Goal: Transaction & Acquisition: Purchase product/service

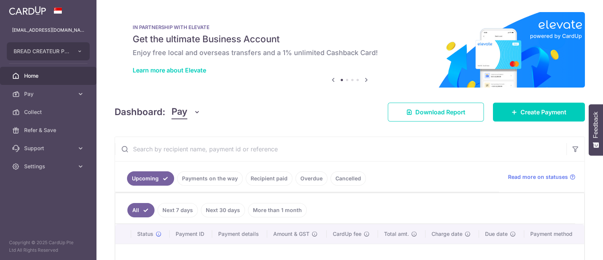
scroll to position [103, 0]
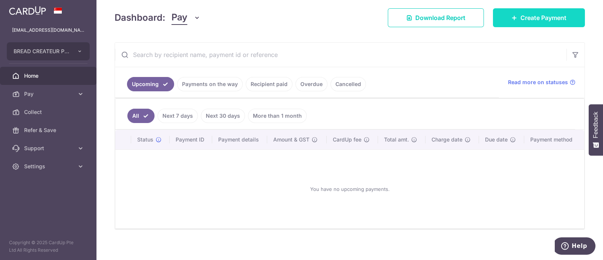
click at [495, 13] on link "Create Payment" at bounding box center [539, 17] width 92 height 19
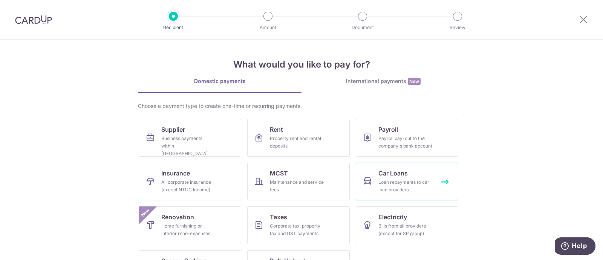
click at [380, 179] on div "Loan repayments to car loan providers" at bounding box center [406, 185] width 54 height 15
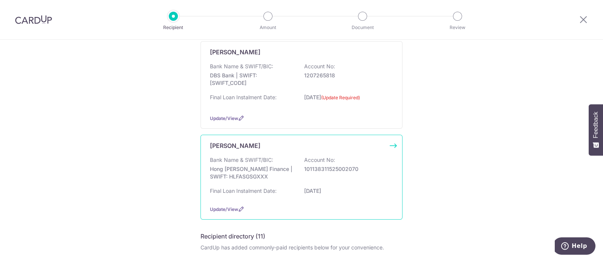
scroll to position [94, 0]
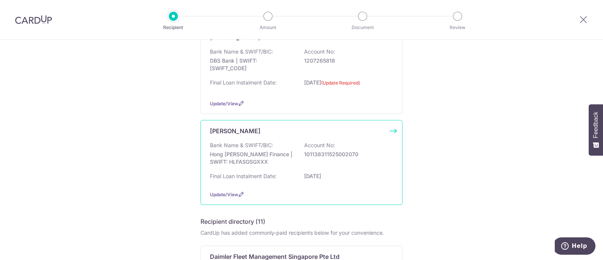
click at [229, 190] on div "Update/View" at bounding box center [301, 194] width 183 height 8
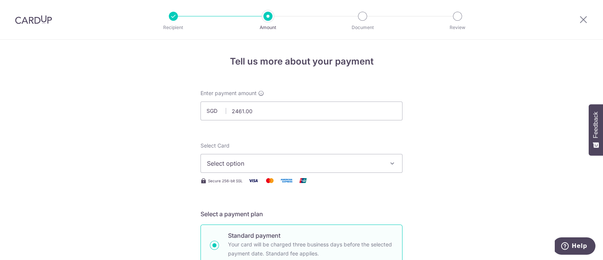
type input "2,461.00"
click at [277, 152] on div "Select Card Select option Add credit card Your Cards **** 4353" at bounding box center [302, 157] width 202 height 31
click at [274, 158] on button "Select option" at bounding box center [302, 163] width 202 height 19
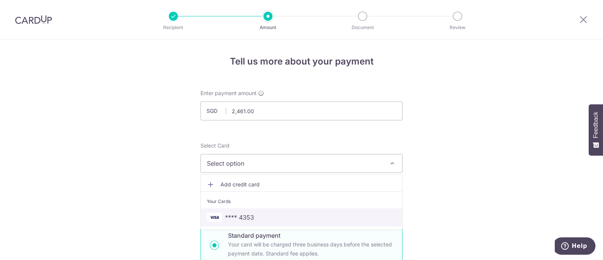
drag, startPoint x: 251, startPoint y: 213, endPoint x: 360, endPoint y: 173, distance: 116.5
click at [251, 213] on span "**** 4353" at bounding box center [239, 217] width 29 height 9
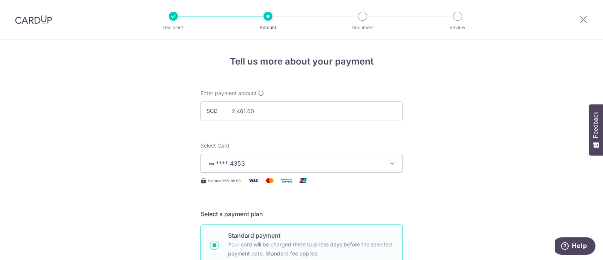
drag, startPoint x: 477, startPoint y: 163, endPoint x: 462, endPoint y: 161, distance: 15.6
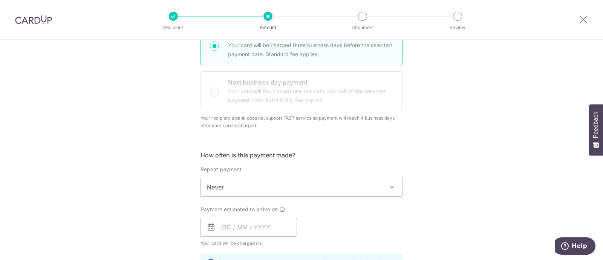
scroll to position [236, 0]
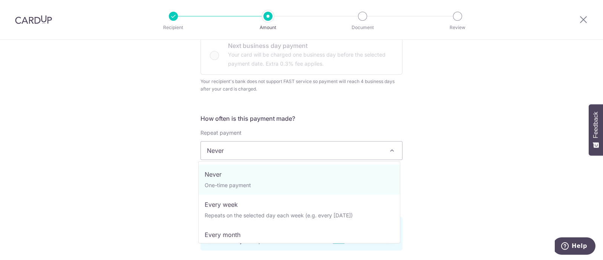
click at [343, 146] on span "Never" at bounding box center [301, 150] width 201 height 18
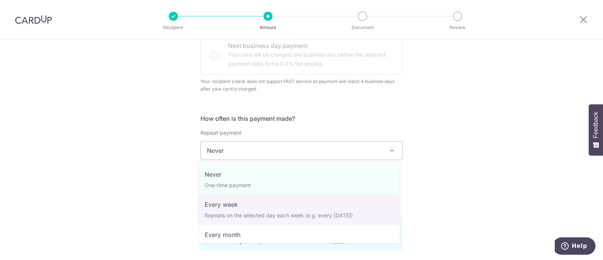
scroll to position [47, 0]
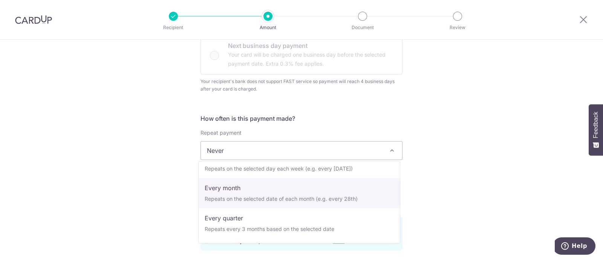
select select "3"
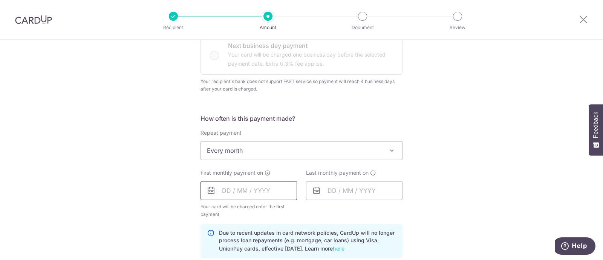
click at [253, 190] on input "text" at bounding box center [249, 190] width 97 height 19
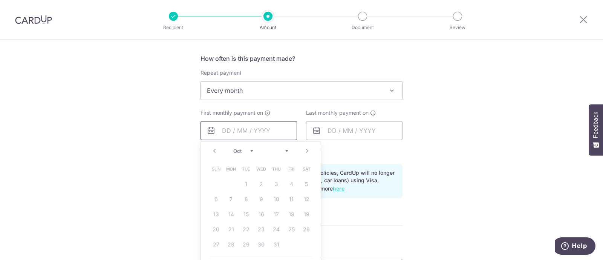
scroll to position [330, 0]
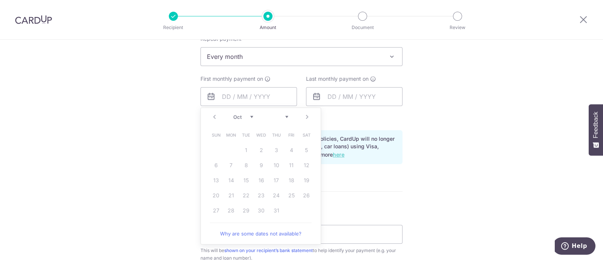
click at [215, 116] on div "Prev Next Jan Feb Mar Apr May Jun [DATE] Aug Sep Oct" at bounding box center [261, 117] width 120 height 18
click at [281, 94] on input "text" at bounding box center [249, 96] width 97 height 19
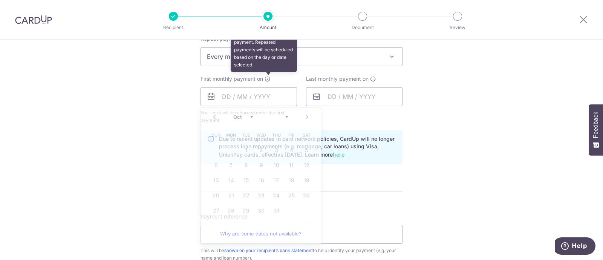
click at [267, 80] on icon at bounding box center [268, 79] width 6 height 6
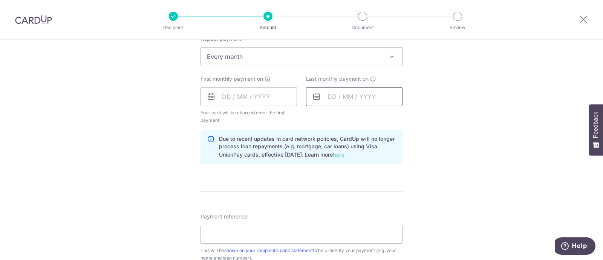
click at [340, 96] on input "text" at bounding box center [354, 96] width 97 height 19
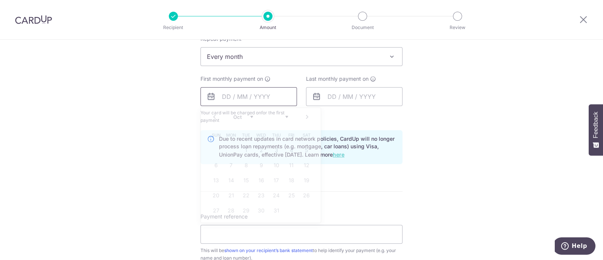
click at [259, 102] on input "text" at bounding box center [249, 96] width 97 height 19
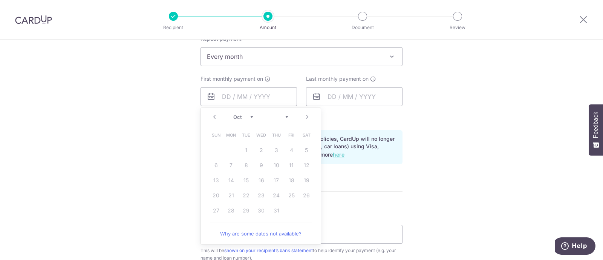
click at [281, 118] on select at bounding box center [278, 117] width 20 height 6
click at [281, 117] on select at bounding box center [278, 117] width 20 height 6
click at [283, 117] on select at bounding box center [278, 117] width 20 height 6
click at [262, 101] on input "text" at bounding box center [249, 96] width 97 height 19
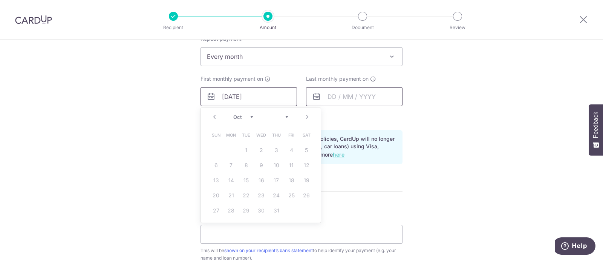
type input "[DATE]"
click at [330, 92] on input "text" at bounding box center [354, 96] width 97 height 19
click at [494, 91] on div "Tell us more about your payment Enter payment amount SGD 2,461.00 2461.00 Selec…" at bounding box center [301, 109] width 603 height 798
